Goal: Information Seeking & Learning: Learn about a topic

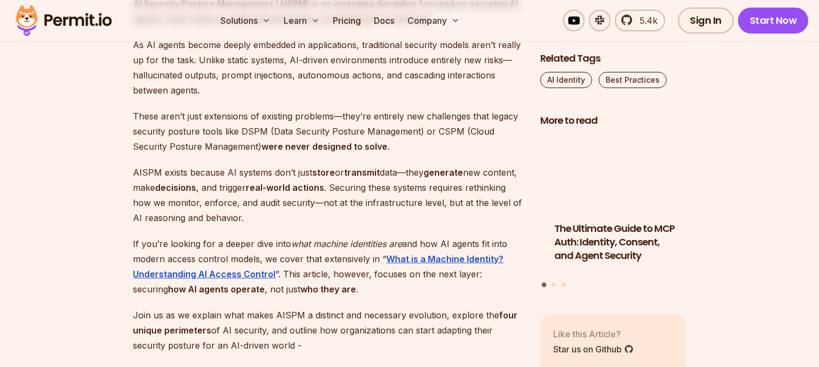
scroll to position [743, 0]
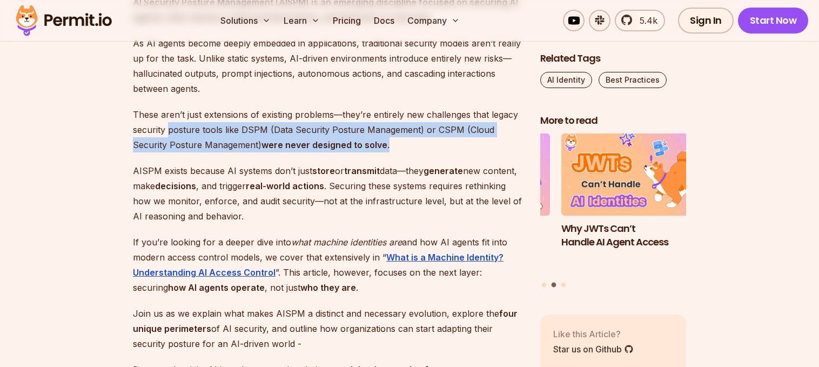
drag, startPoint x: 170, startPoint y: 129, endPoint x: 388, endPoint y: 146, distance: 218.3
click at [388, 146] on p "These aren’t just extensions of existing problems—they’re entirely new challeng…" at bounding box center [328, 129] width 390 height 45
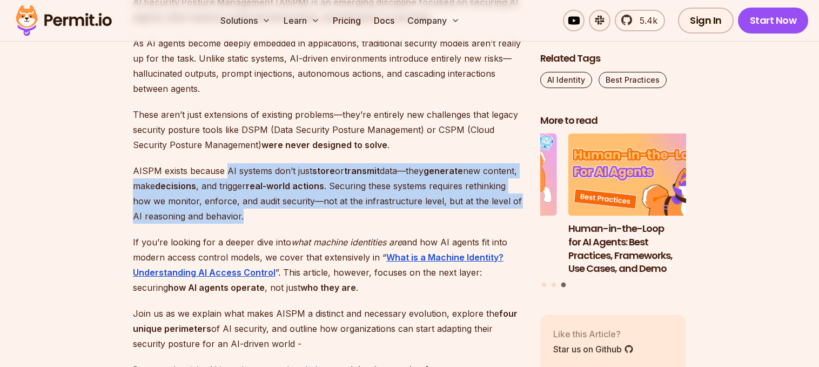
drag, startPoint x: 225, startPoint y: 169, endPoint x: 368, endPoint y: 215, distance: 150.5
click at [368, 215] on p "AISPM exists because AI systems don’t just store or transmit data—they generate…" at bounding box center [328, 193] width 390 height 60
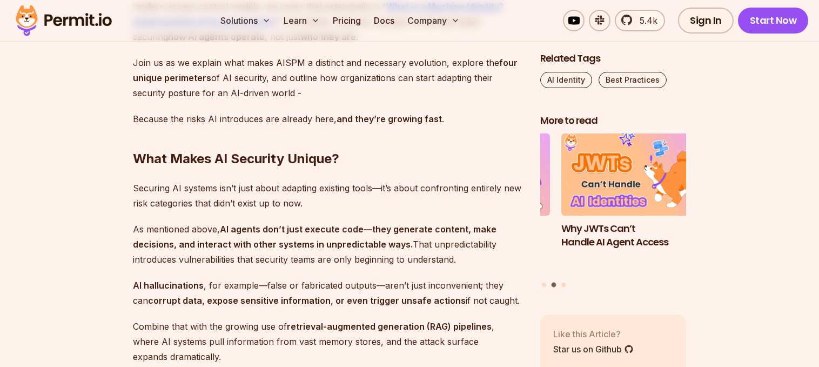
scroll to position [994, 0]
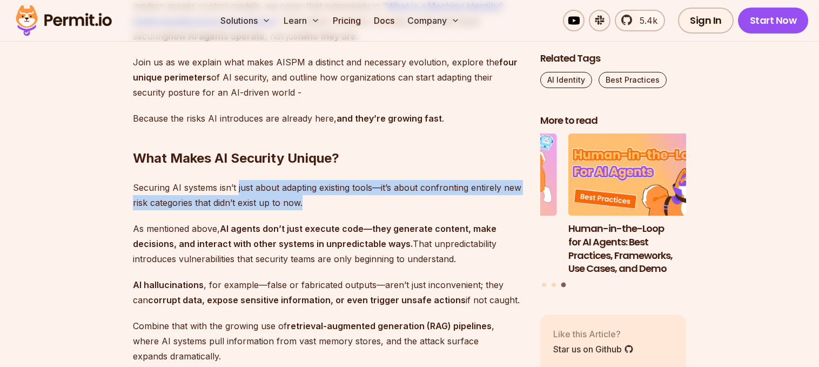
drag, startPoint x: 238, startPoint y: 188, endPoint x: 311, endPoint y: 198, distance: 74.1
click at [311, 198] on p "Securing AI systems isn’t just about adapting existing tools—it’s about confron…" at bounding box center [328, 195] width 390 height 30
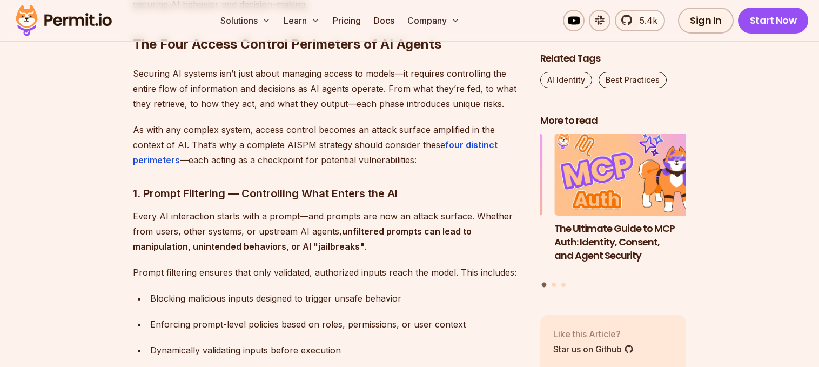
scroll to position [1532, 0]
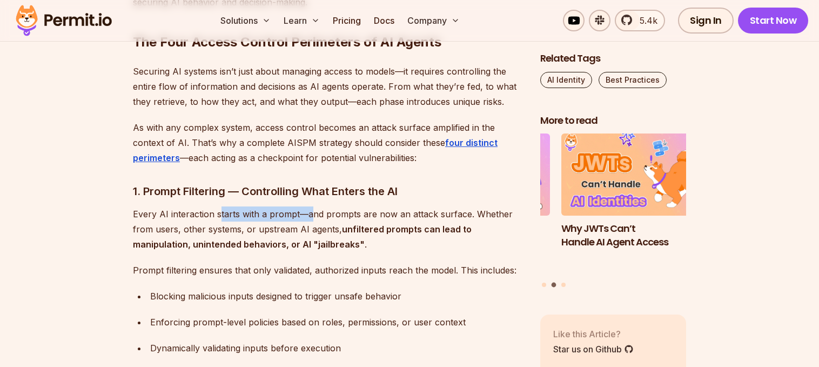
drag, startPoint x: 219, startPoint y: 213, endPoint x: 308, endPoint y: 217, distance: 89.7
click at [308, 217] on p "Every AI interaction starts with a prompt—and prompts are now an attack surface…" at bounding box center [328, 228] width 390 height 45
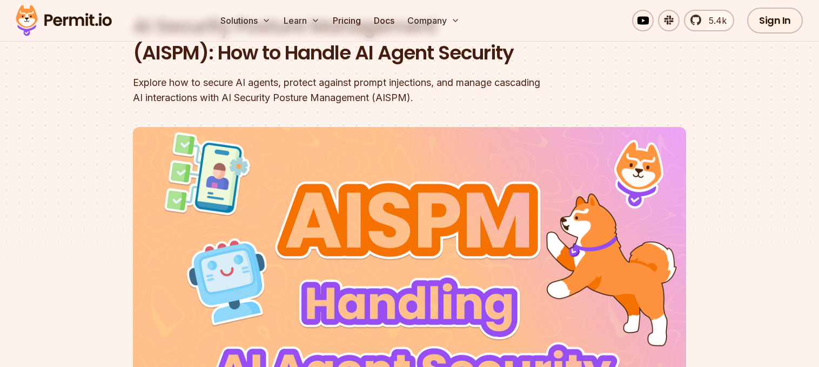
scroll to position [0, 0]
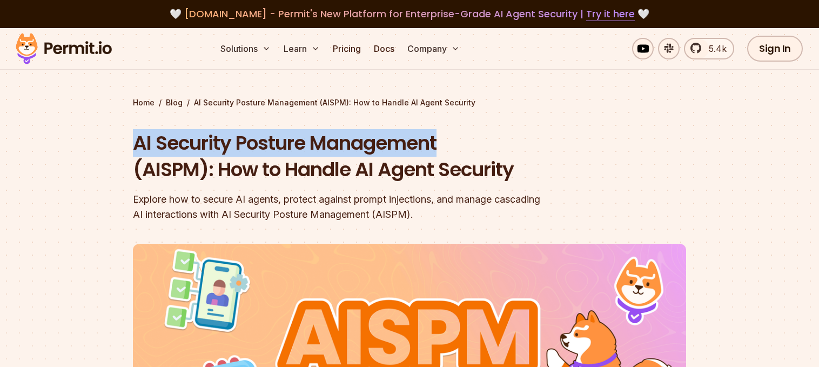
drag, startPoint x: 132, startPoint y: 141, endPoint x: 443, endPoint y: 142, distance: 311.6
click at [443, 142] on section "Home / Blog / AI Security Posture Management (AISPM): How to Handle AI Agent Se…" at bounding box center [409, 333] width 819 height 610
copy h1 "AI Security Posture Management"
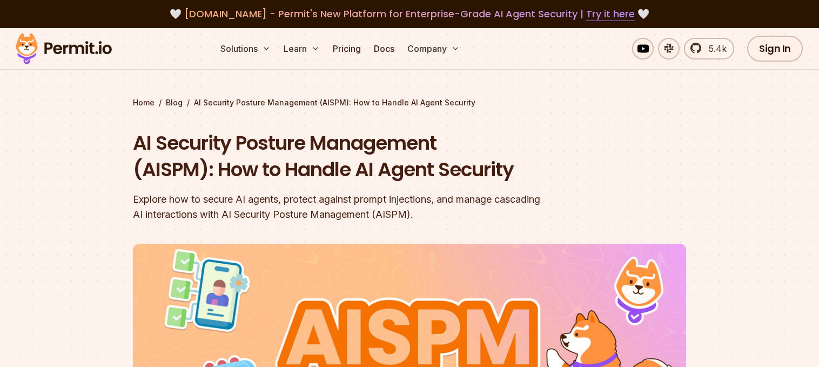
click at [407, 170] on h1 "AI Security Posture Management (AISPM): How to Handle AI Agent Security" at bounding box center [340, 156] width 415 height 53
